Goal: Communication & Community: Answer question/provide support

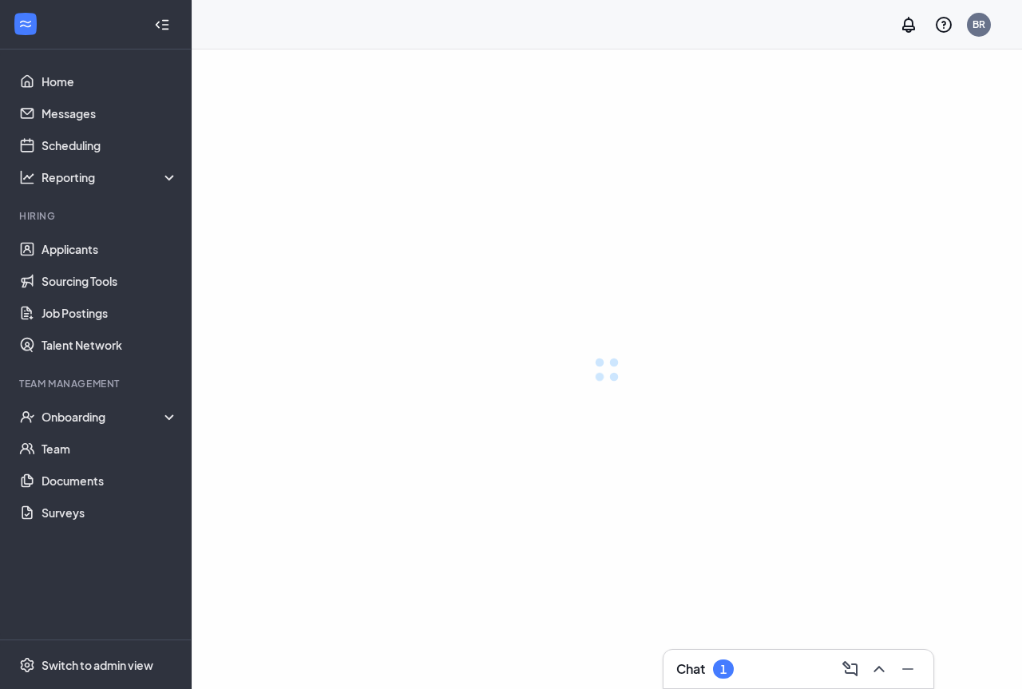
click at [704, 676] on h3 "Chat" at bounding box center [690, 669] width 29 height 18
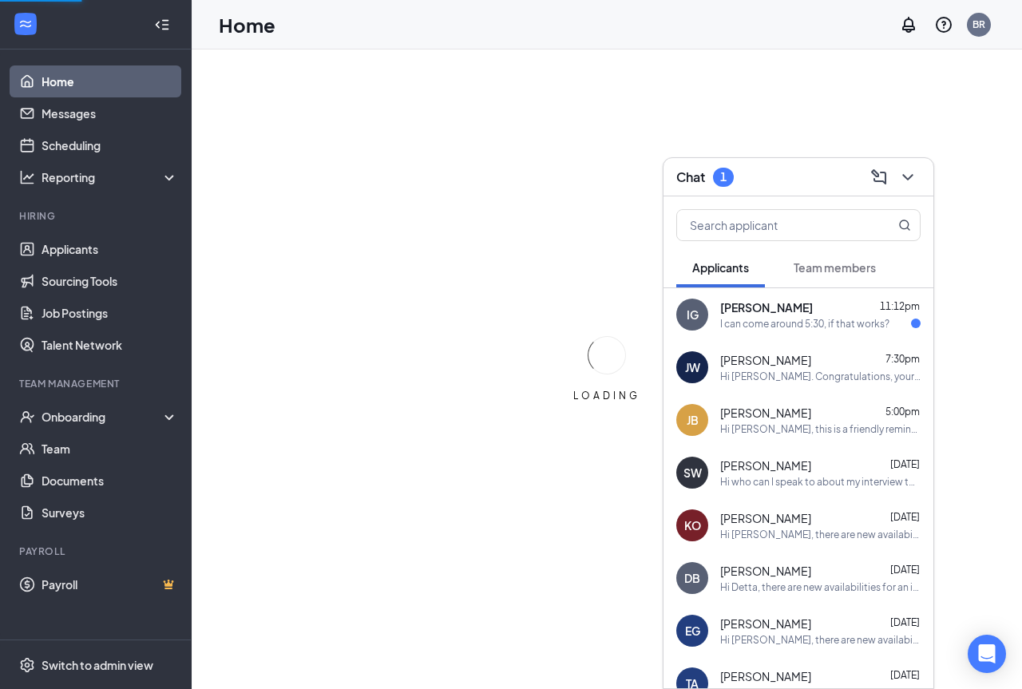
click at [790, 315] on div "[PERSON_NAME] 11:12pm I can come around 5:30, if that works?" at bounding box center [820, 314] width 200 height 31
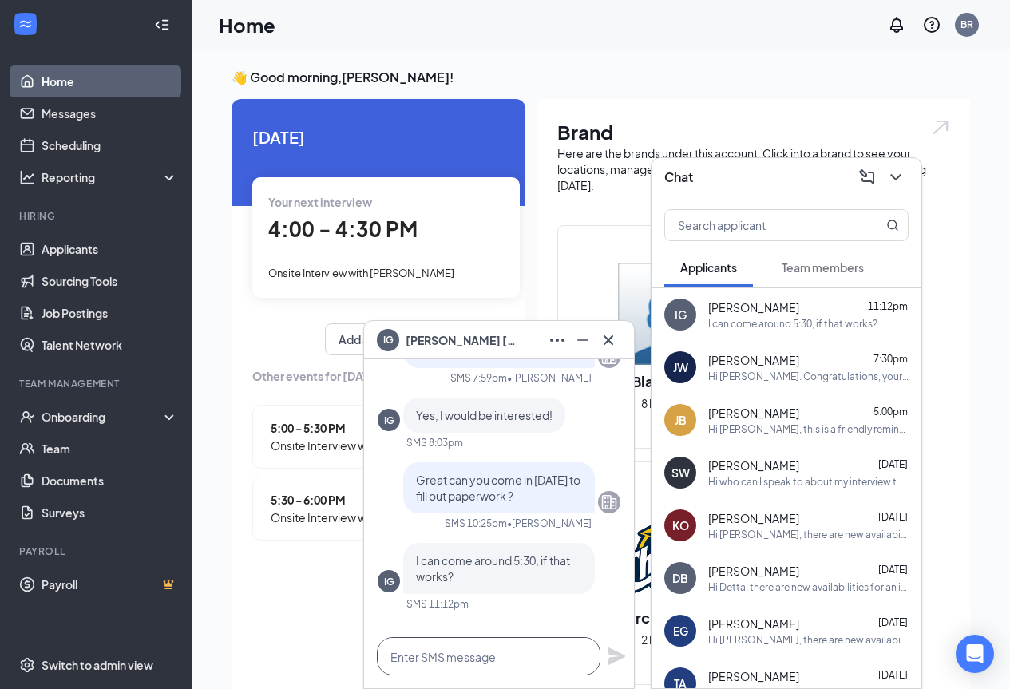
click at [458, 653] on textarea at bounding box center [489, 656] width 224 height 38
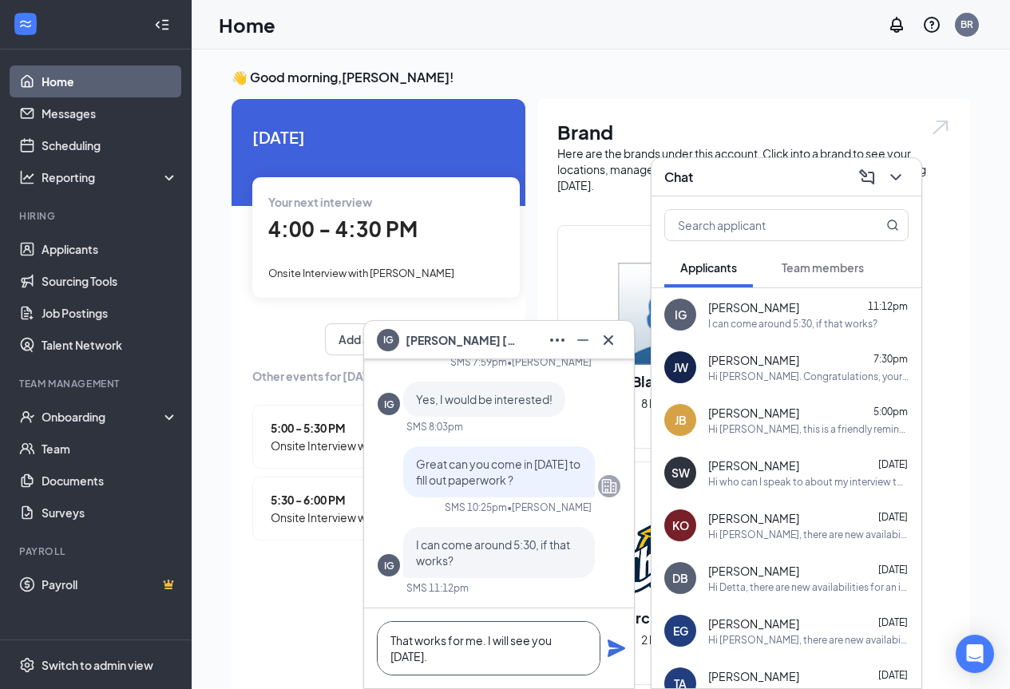
type textarea "That works for me. I will see you [DATE]."
click at [611, 642] on icon "Plane" at bounding box center [617, 649] width 18 height 18
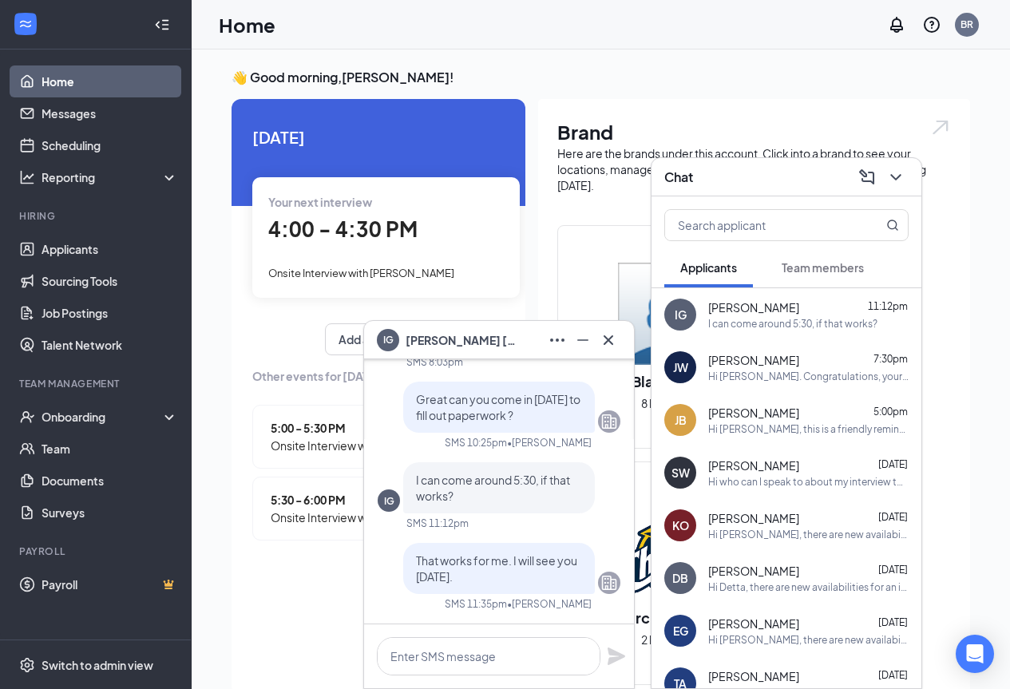
scroll to position [0, 0]
click at [614, 331] on icon "Cross" at bounding box center [608, 340] width 19 height 19
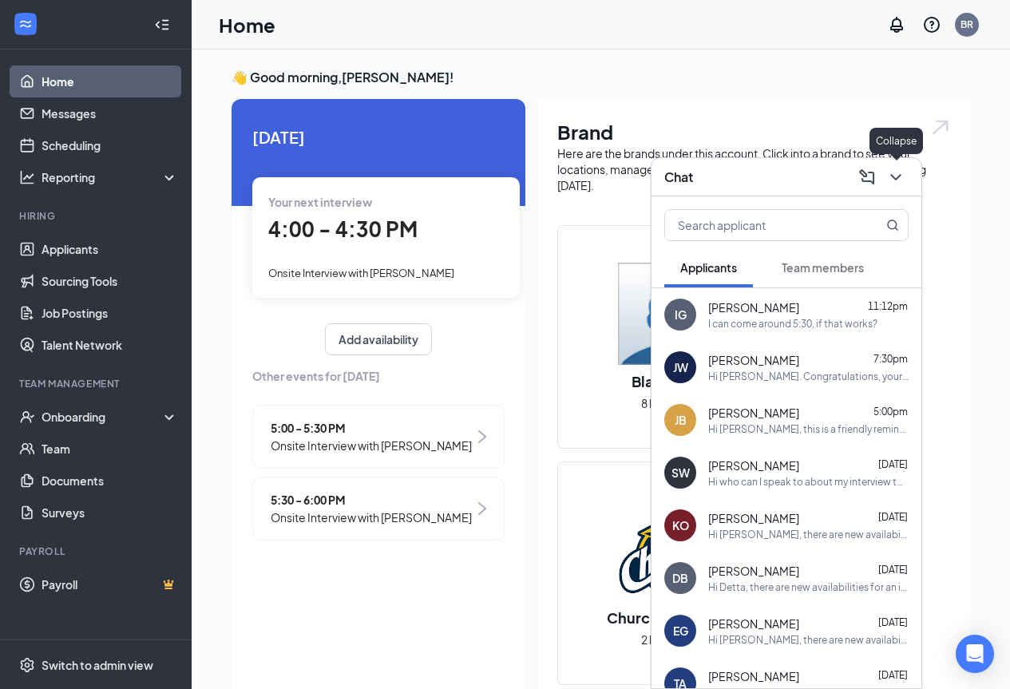
click at [894, 179] on icon "ChevronDown" at bounding box center [895, 177] width 19 height 19
